Goal: Task Accomplishment & Management: Use online tool/utility

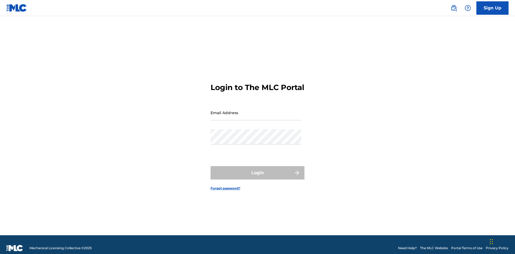
scroll to position [7, 0]
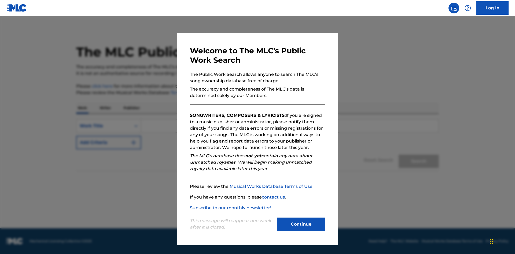
click at [301, 225] on button "Continue" at bounding box center [301, 224] width 48 height 13
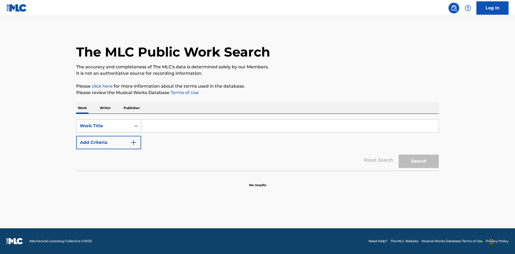
click at [104, 126] on div "Work Title" at bounding box center [104, 126] width 48 height 6
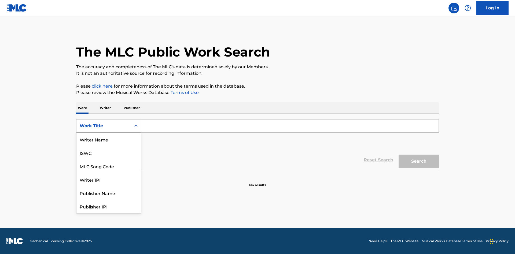
scroll to position [27, 0]
click at [109, 140] on div "MLC Song Code" at bounding box center [108, 139] width 64 height 13
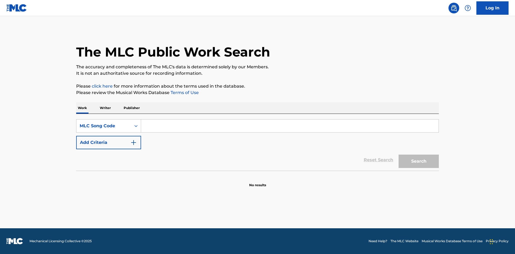
click at [290, 126] on input "Search Form" at bounding box center [290, 126] width 298 height 13
type input "MV82XX"
click at [419, 162] on button "Search" at bounding box center [419, 161] width 40 height 13
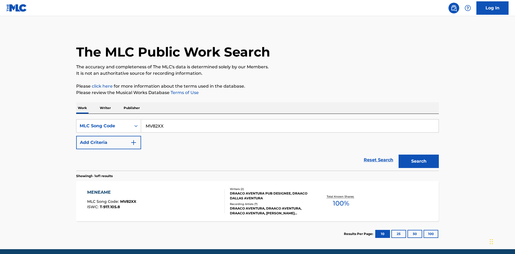
click at [258, 187] on div "Writers ( 2 ) DRAACO AVENTURA PUB DESIGNEE, DRAACO DALLAS AVENTURA Recording Ar…" at bounding box center [268, 201] width 86 height 29
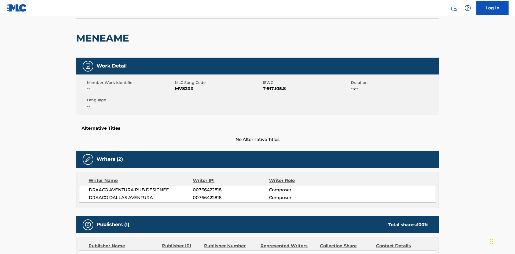
click at [414, 12] on button "Copy work link" at bounding box center [413, 4] width 51 height 13
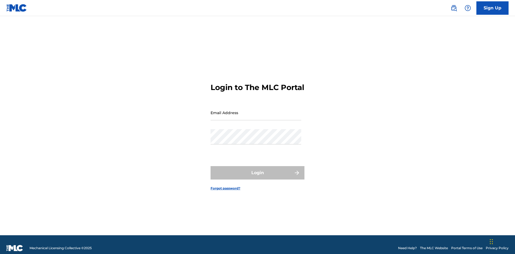
click at [256, 110] on input "Email Address" at bounding box center [256, 112] width 91 height 15
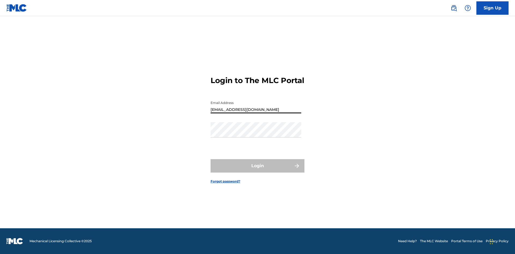
type input "Duke.McTesterson@gmail.com"
click at [258, 171] on button "Login" at bounding box center [258, 165] width 94 height 13
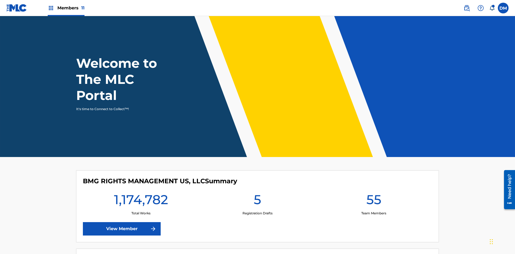
scroll to position [23, 0]
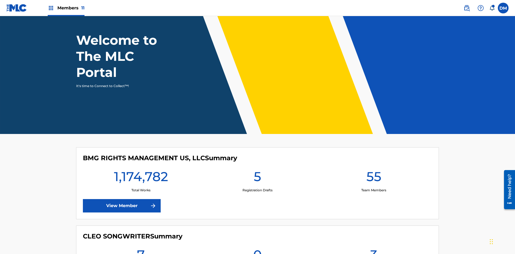
click at [66, 8] on span "Members 11" at bounding box center [70, 8] width 27 height 6
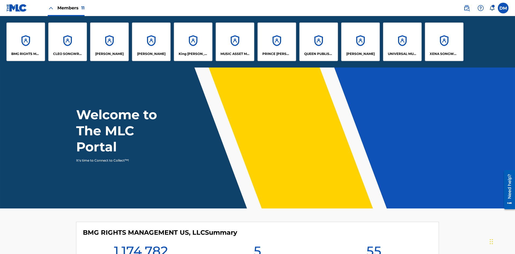
click at [193, 54] on p "King McTesterson" at bounding box center [193, 54] width 29 height 5
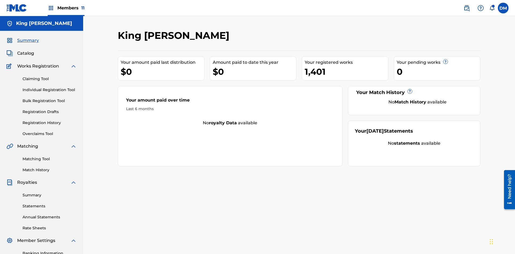
click at [50, 87] on link "Individual Registration Tool" at bounding box center [50, 90] width 54 height 6
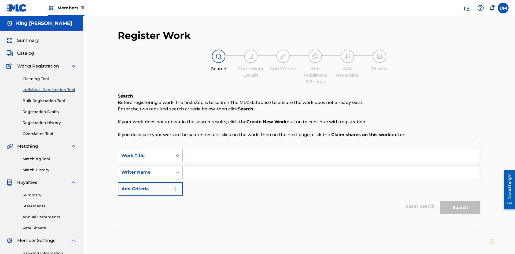
click at [331, 149] on input "Search Form" at bounding box center [332, 155] width 298 height 13
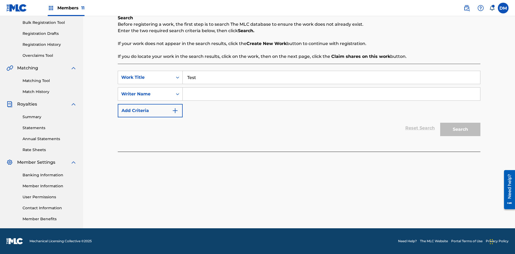
type input "Test"
click at [331, 94] on input "Search Form" at bounding box center [332, 94] width 298 height 13
type input "Test"
click at [461, 130] on button "Search" at bounding box center [460, 129] width 40 height 13
